Goal: Information Seeking & Learning: Learn about a topic

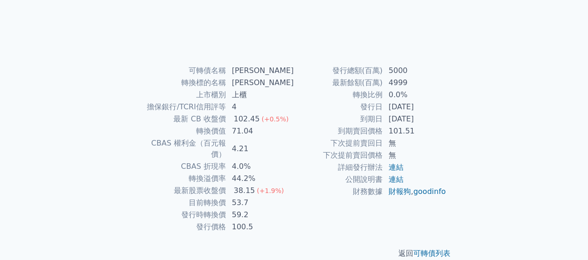
scroll to position [168, 0]
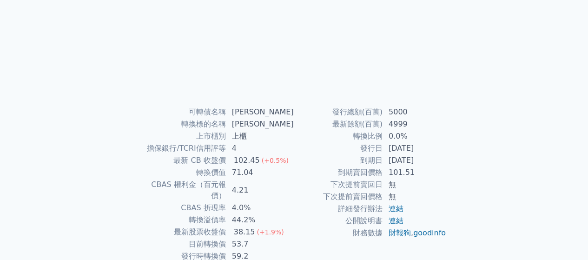
scroll to position [128, 0]
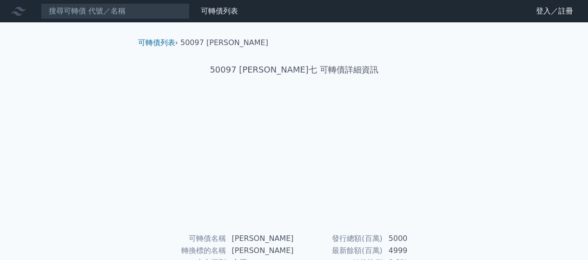
scroll to position [128, 0]
